Goal: Find specific page/section: Find specific page/section

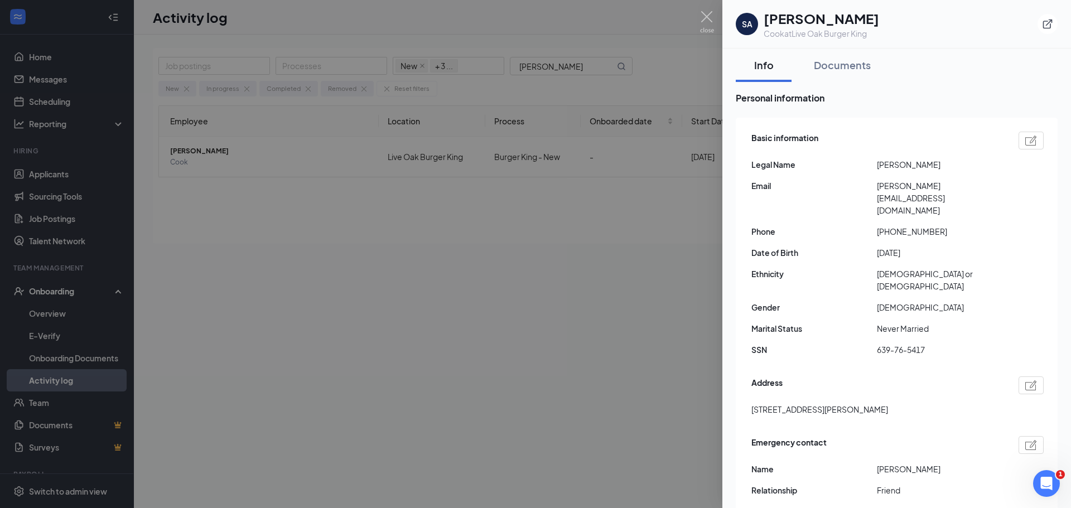
scroll to position [679, 0]
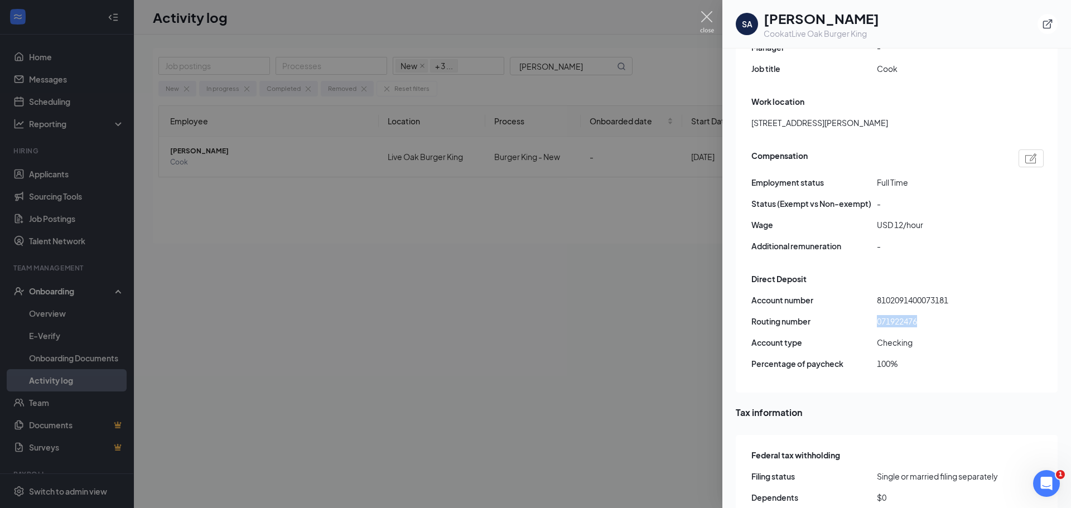
click at [707, 22] on img at bounding box center [707, 22] width 14 height 22
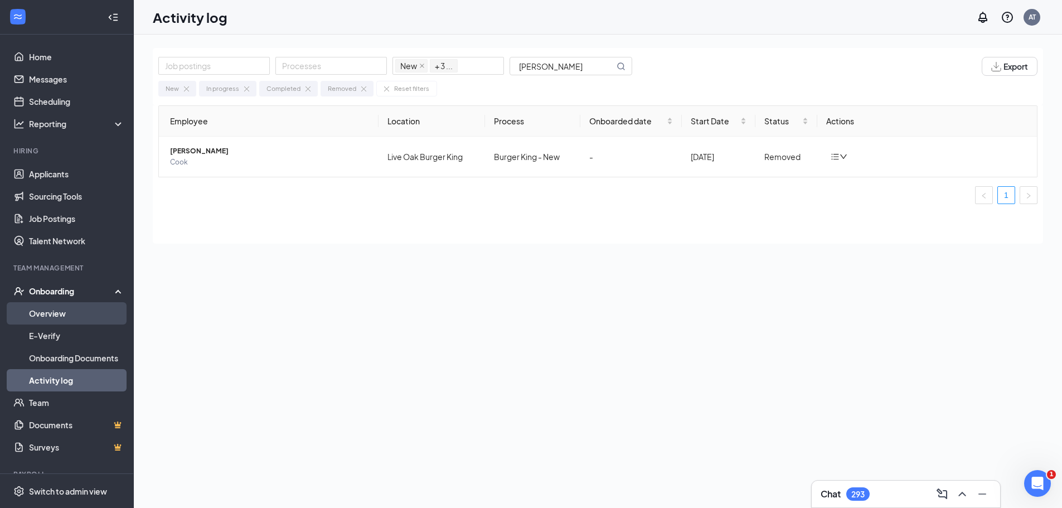
click at [38, 311] on link "Overview" at bounding box center [76, 313] width 95 height 22
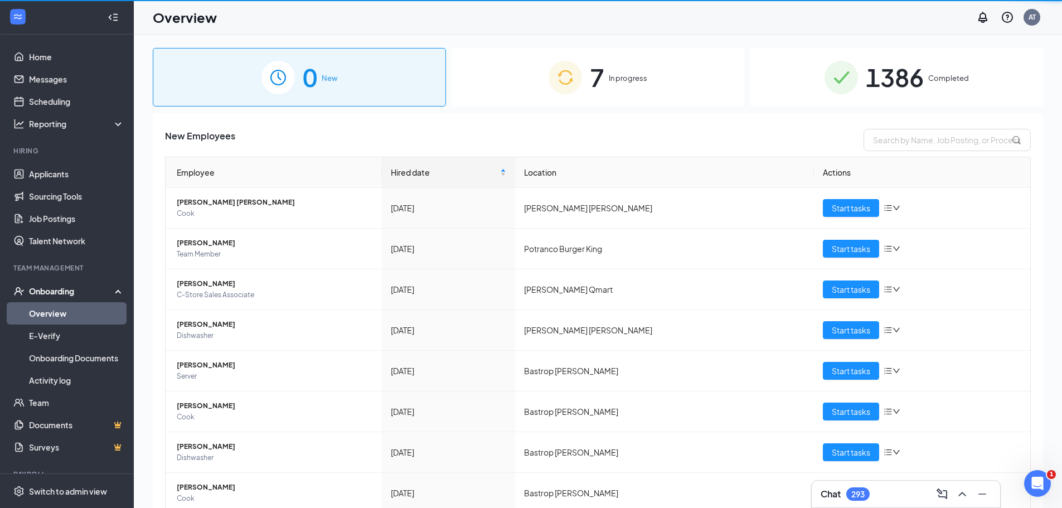
click at [38, 311] on link "Overview" at bounding box center [76, 313] width 95 height 22
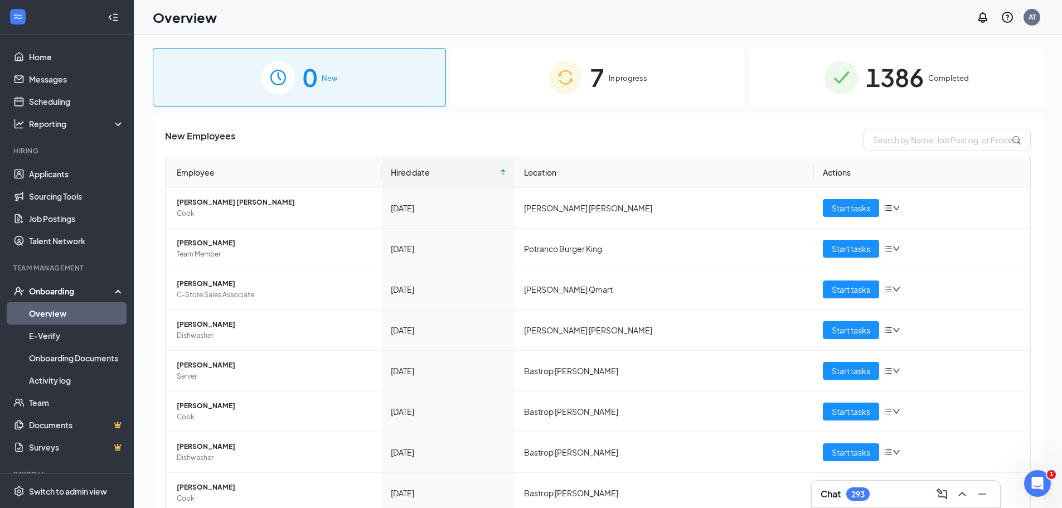
click at [567, 73] on div "7 In progress" at bounding box center [598, 77] width 293 height 59
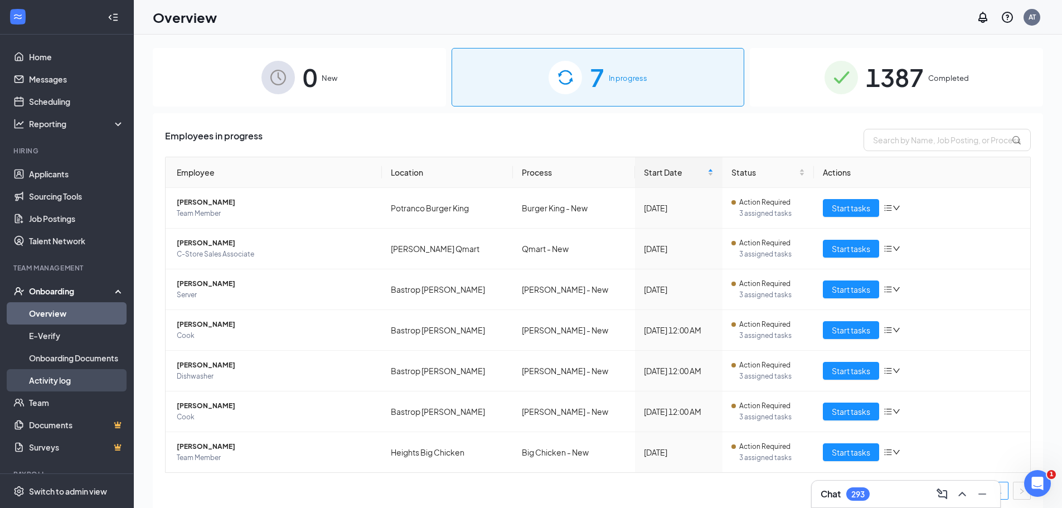
click at [46, 385] on link "Activity log" at bounding box center [76, 380] width 95 height 22
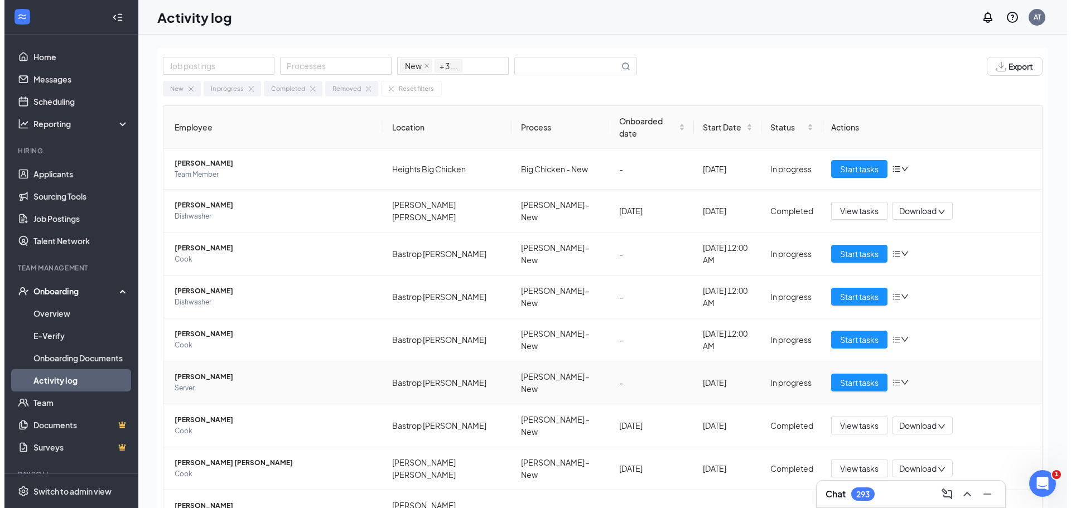
scroll to position [65, 0]
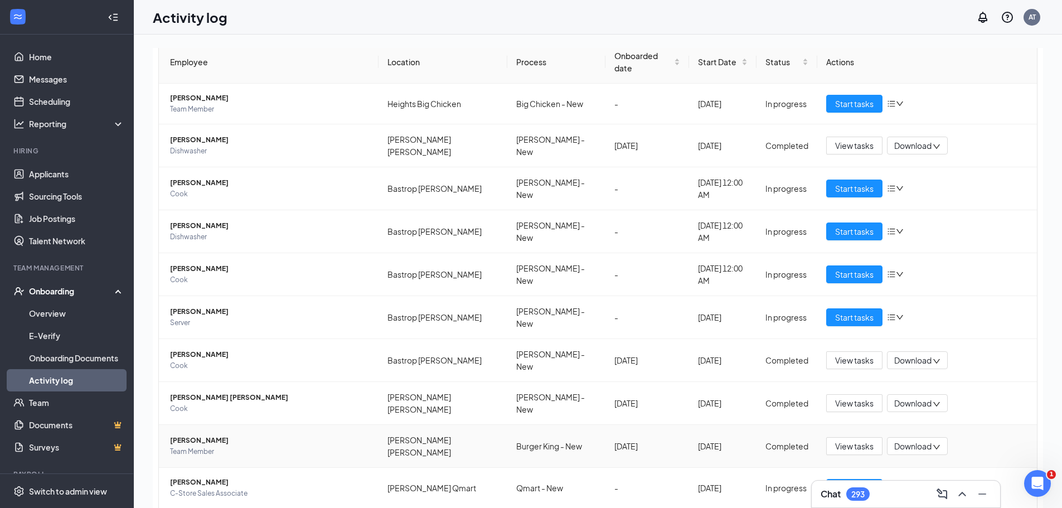
click at [206, 435] on span "[PERSON_NAME]" at bounding box center [270, 440] width 200 height 11
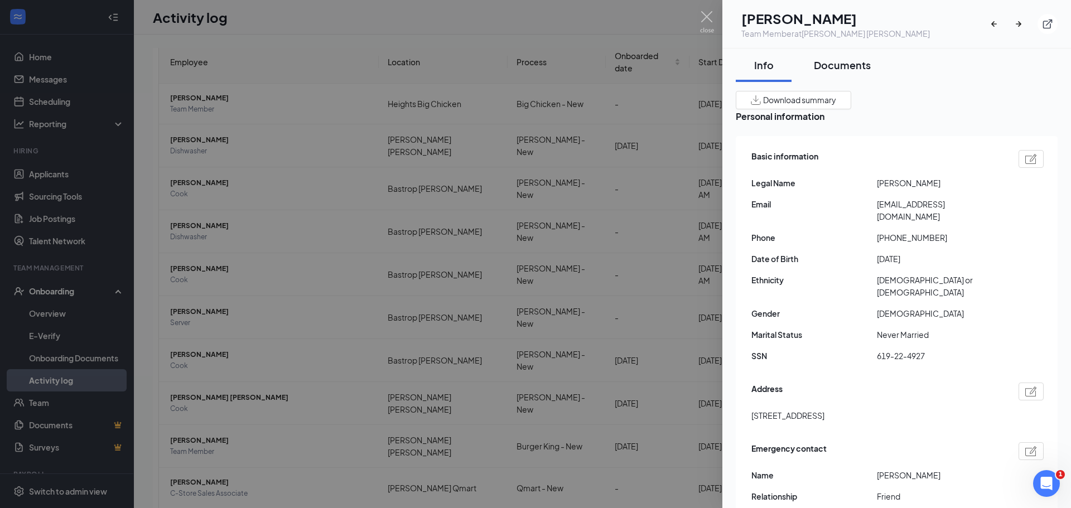
click at [852, 63] on div "Documents" at bounding box center [842, 65] width 57 height 14
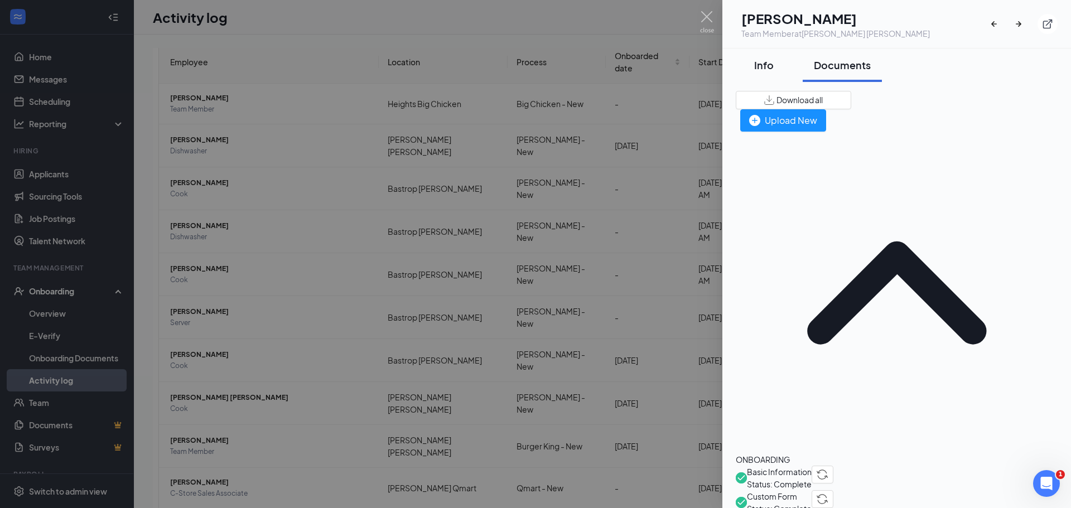
click at [771, 62] on div "Info" at bounding box center [763, 65] width 33 height 14
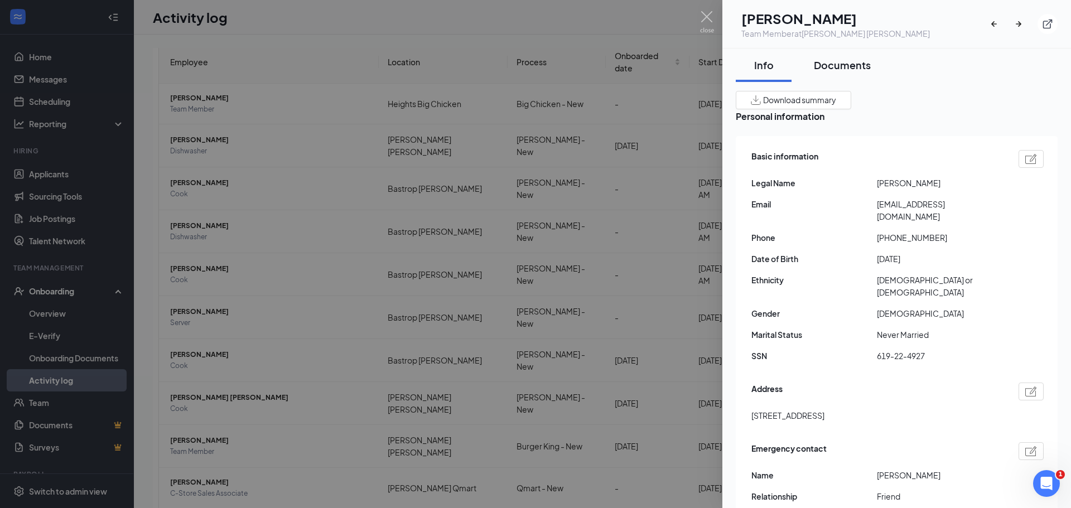
click at [846, 64] on div "Documents" at bounding box center [842, 65] width 57 height 14
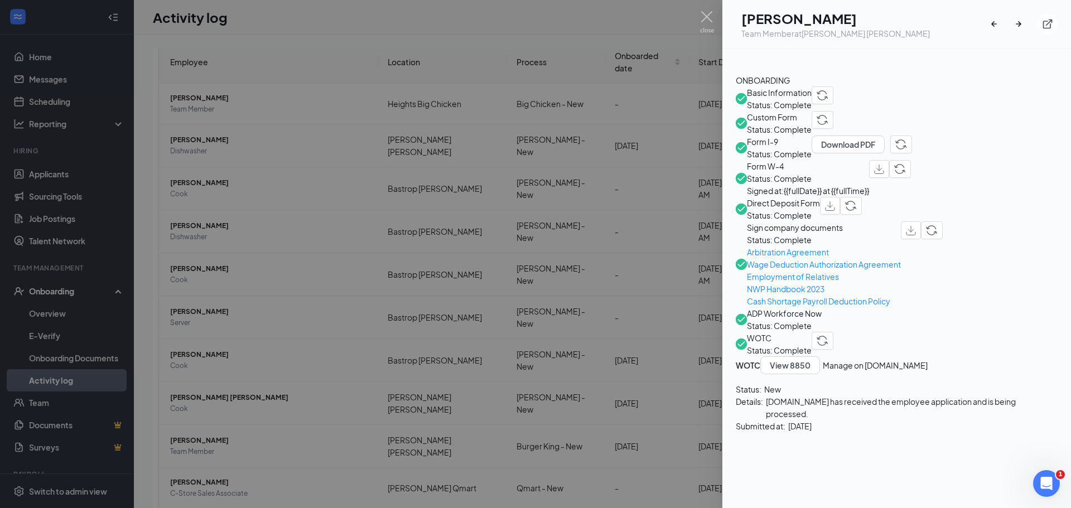
scroll to position [380, 0]
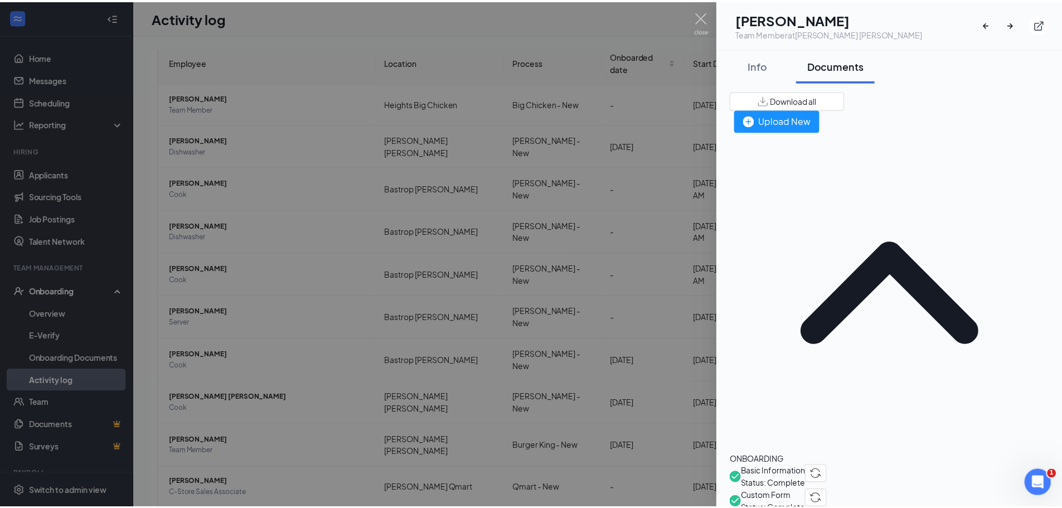
scroll to position [132, 0]
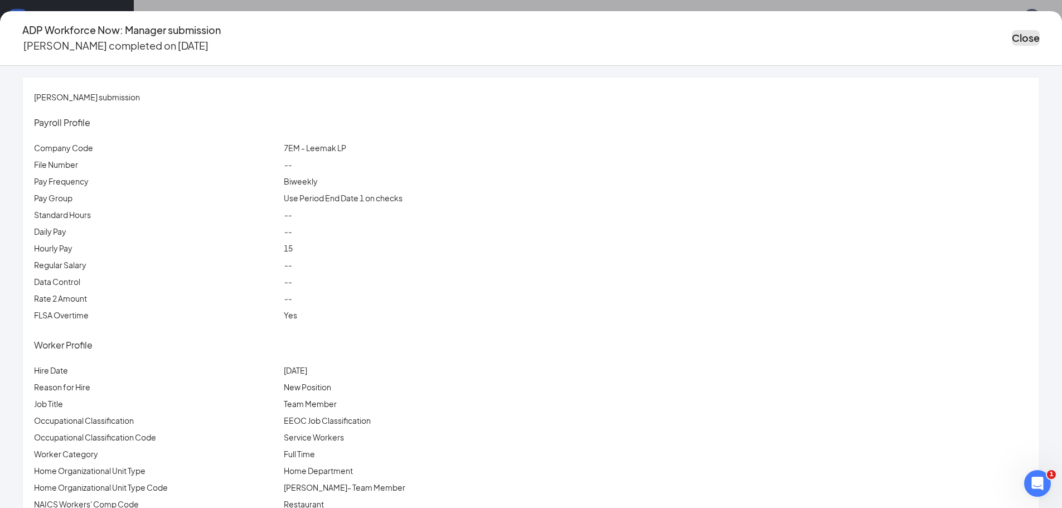
click at [1012, 34] on button "Close" at bounding box center [1026, 38] width 28 height 16
